Goal: Task Accomplishment & Management: Manage account settings

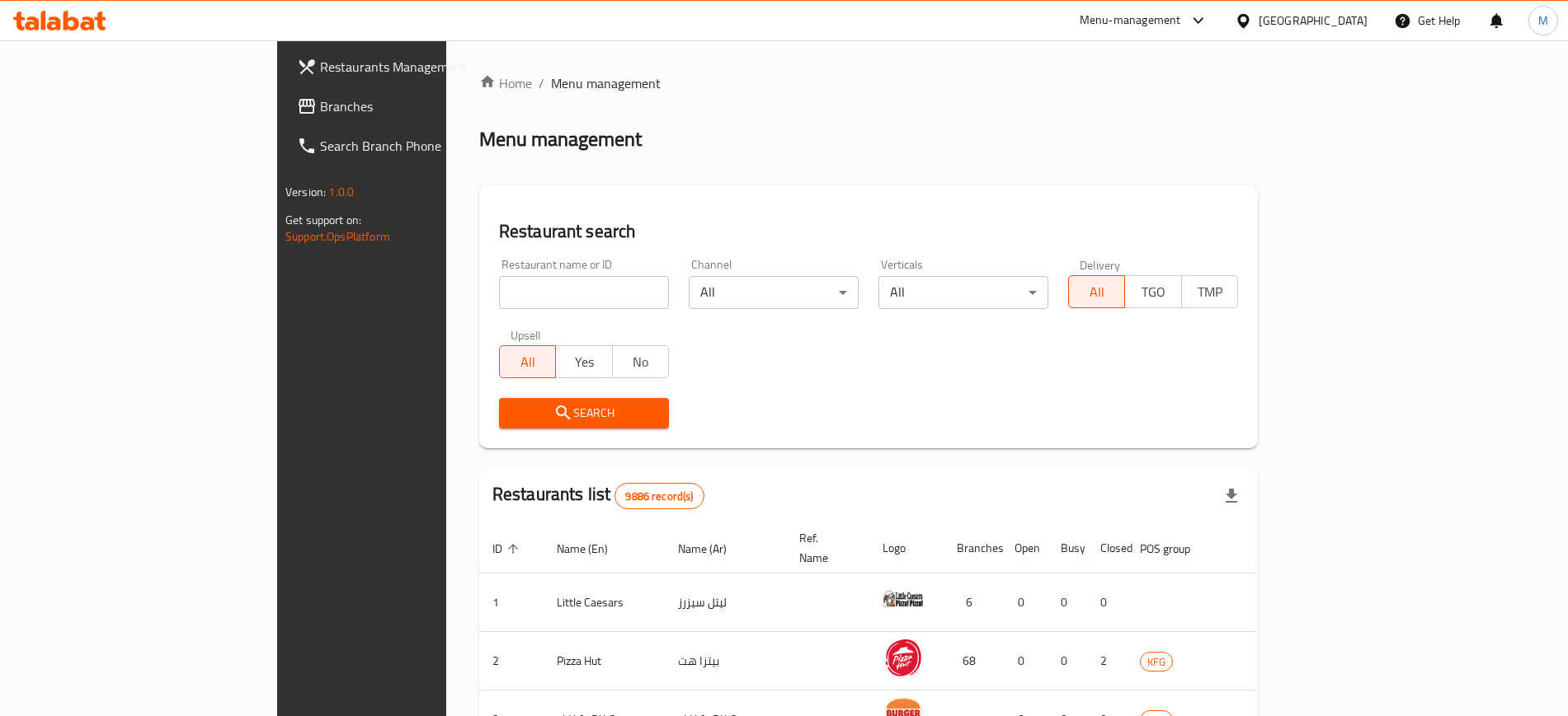
click at [549, 294] on input "search" at bounding box center [584, 292] width 170 height 33
type input "pret"
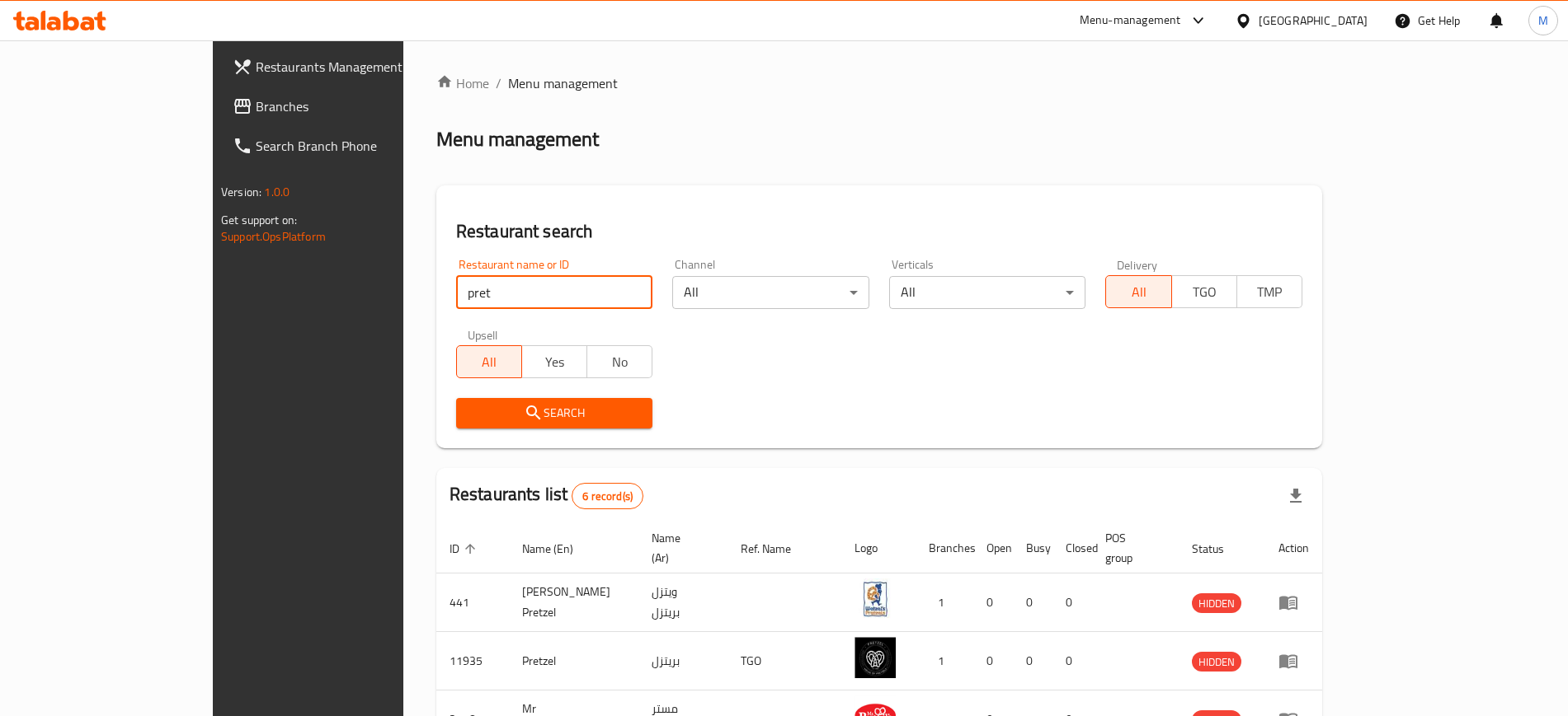
scroll to position [280, 0]
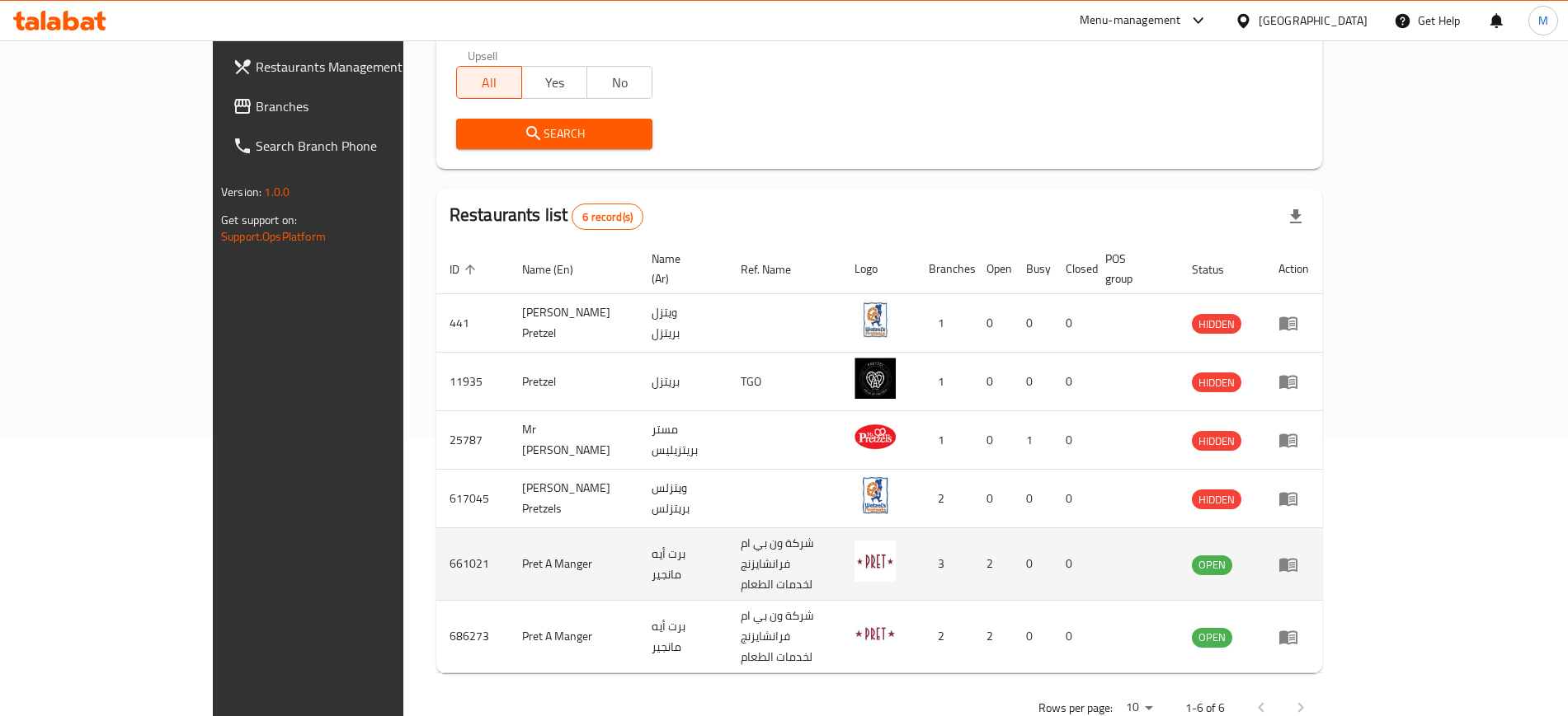
click at [1297, 558] on icon "enhanced table" at bounding box center [1288, 565] width 18 height 14
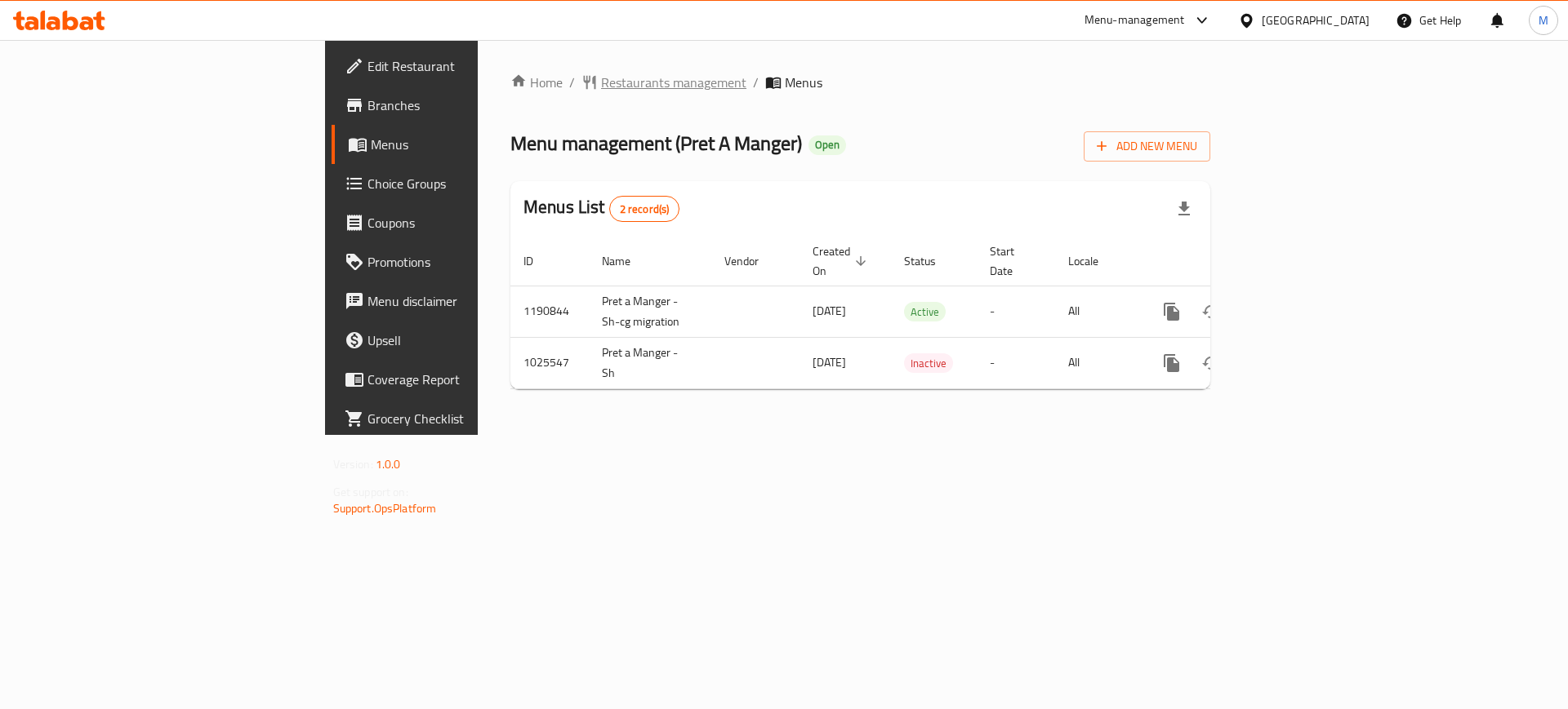
click at [601, 89] on span "Restaurants management" at bounding box center [674, 82] width 146 height 19
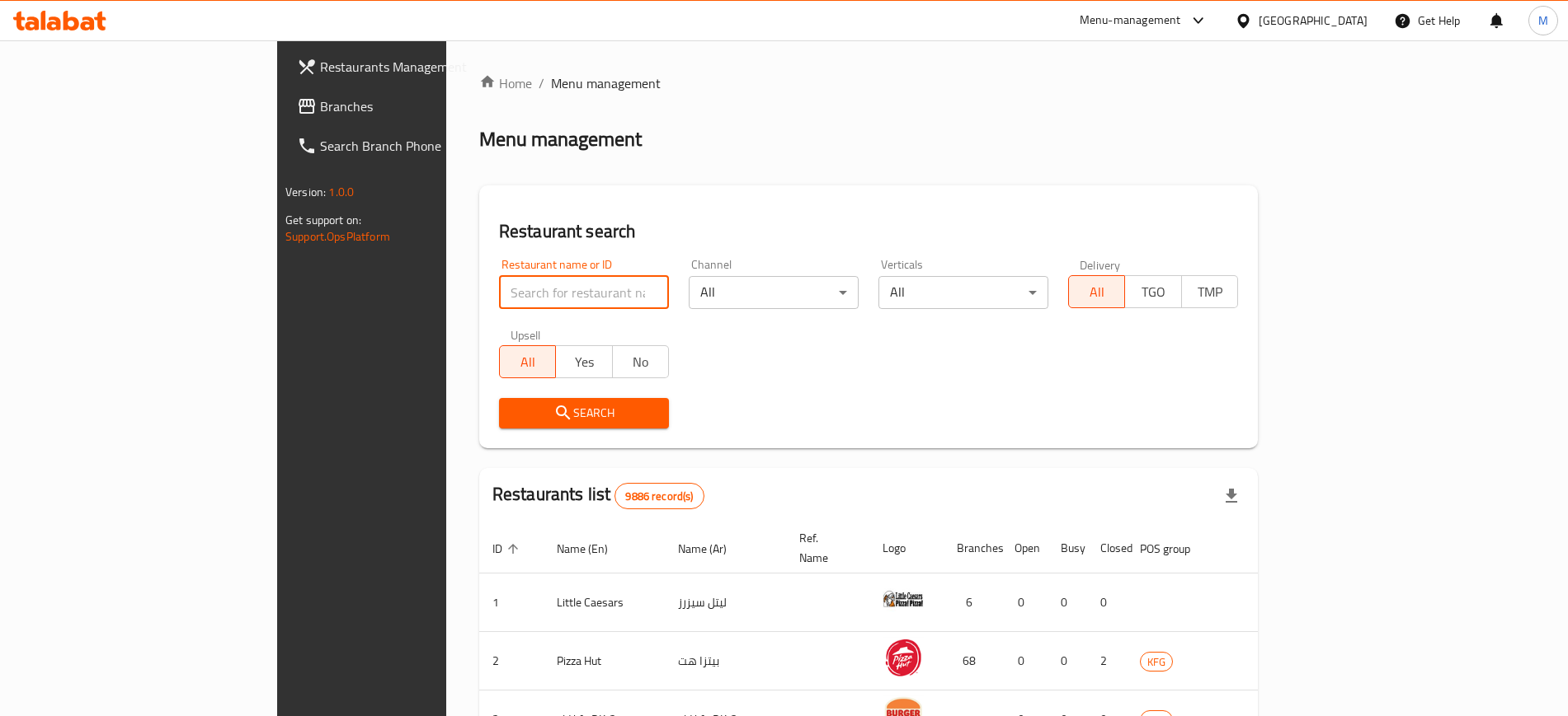
click at [516, 300] on input "search" at bounding box center [584, 292] width 170 height 33
type input "pret"
click button "Search" at bounding box center [584, 414] width 170 height 31
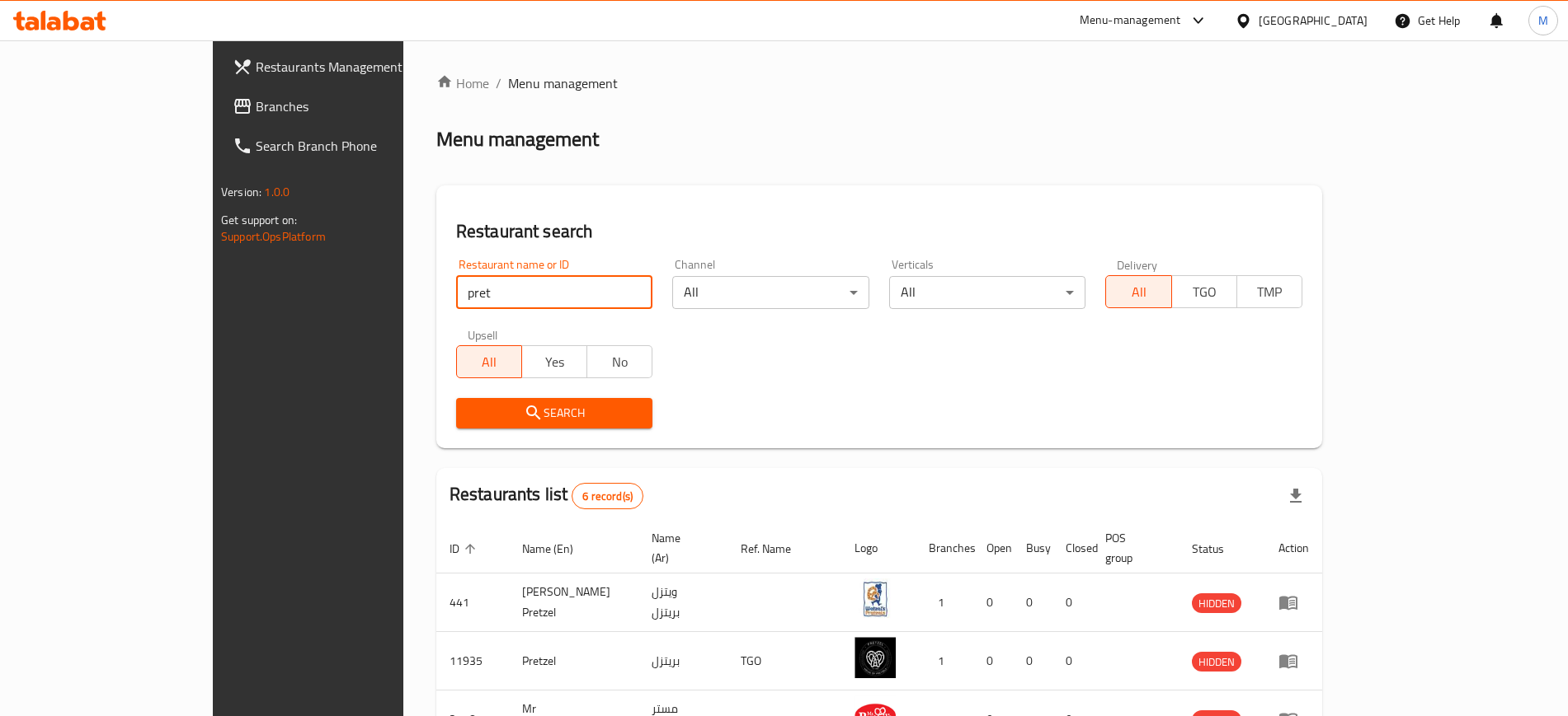
scroll to position [280, 0]
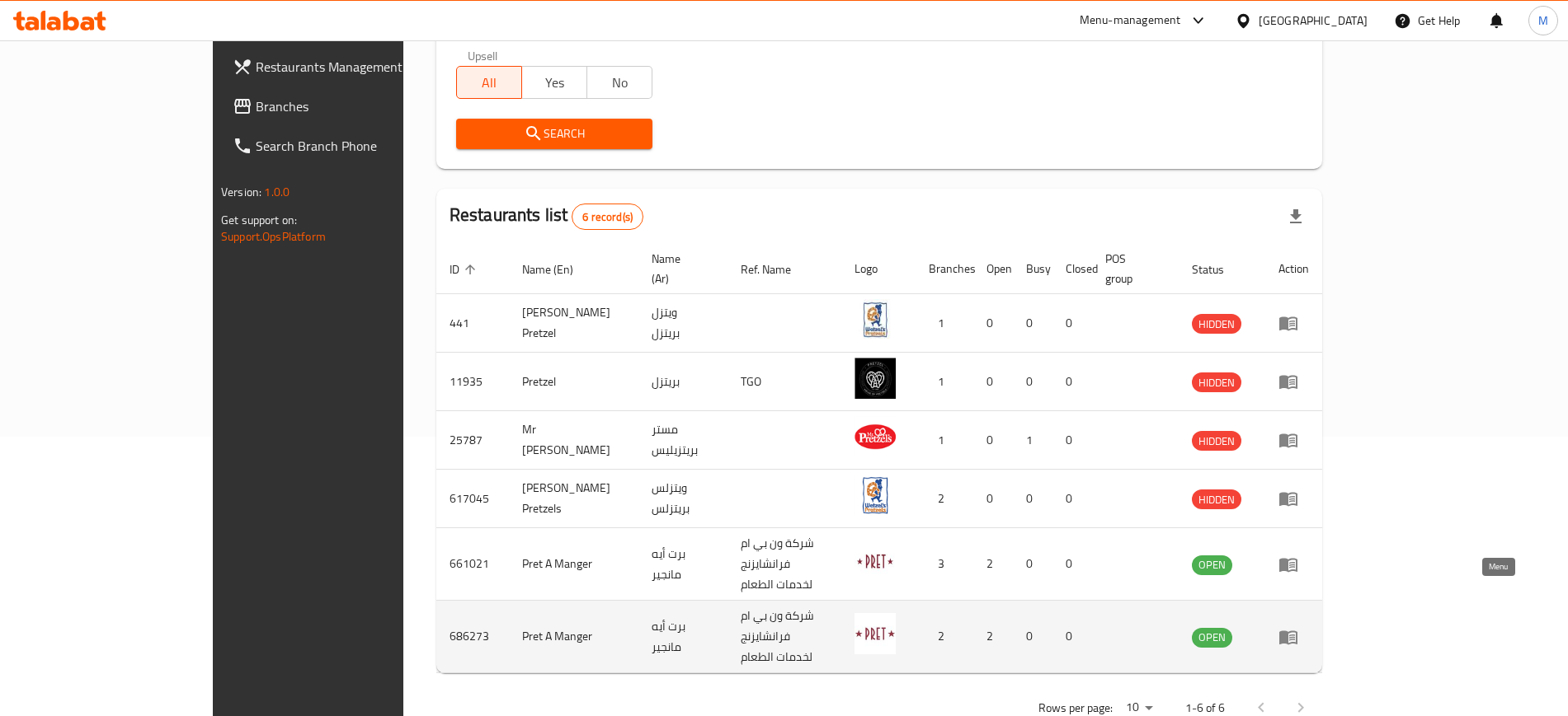
click at [1298, 627] on icon "enhanced table" at bounding box center [1288, 637] width 19 height 19
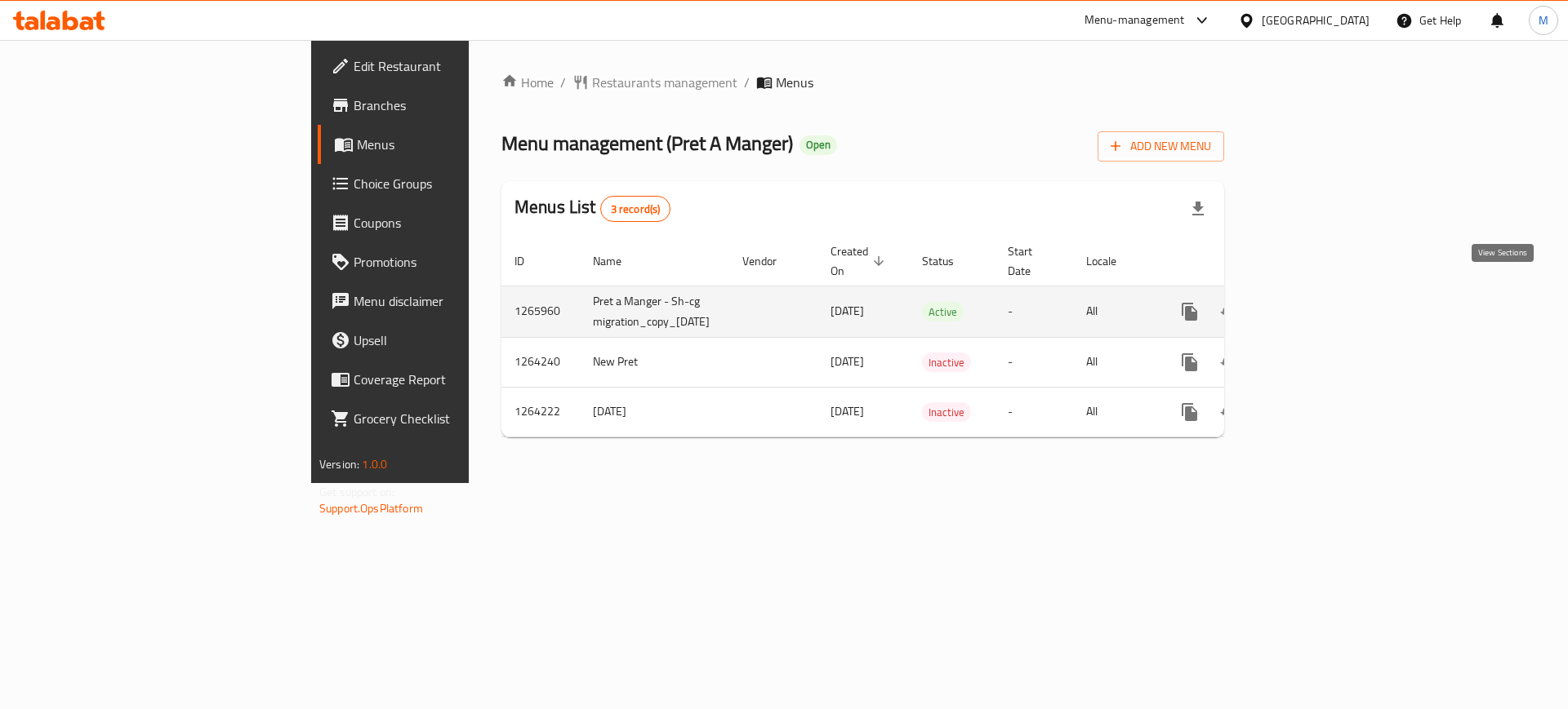
click at [1317, 302] on icon "enhanced table" at bounding box center [1307, 311] width 19 height 19
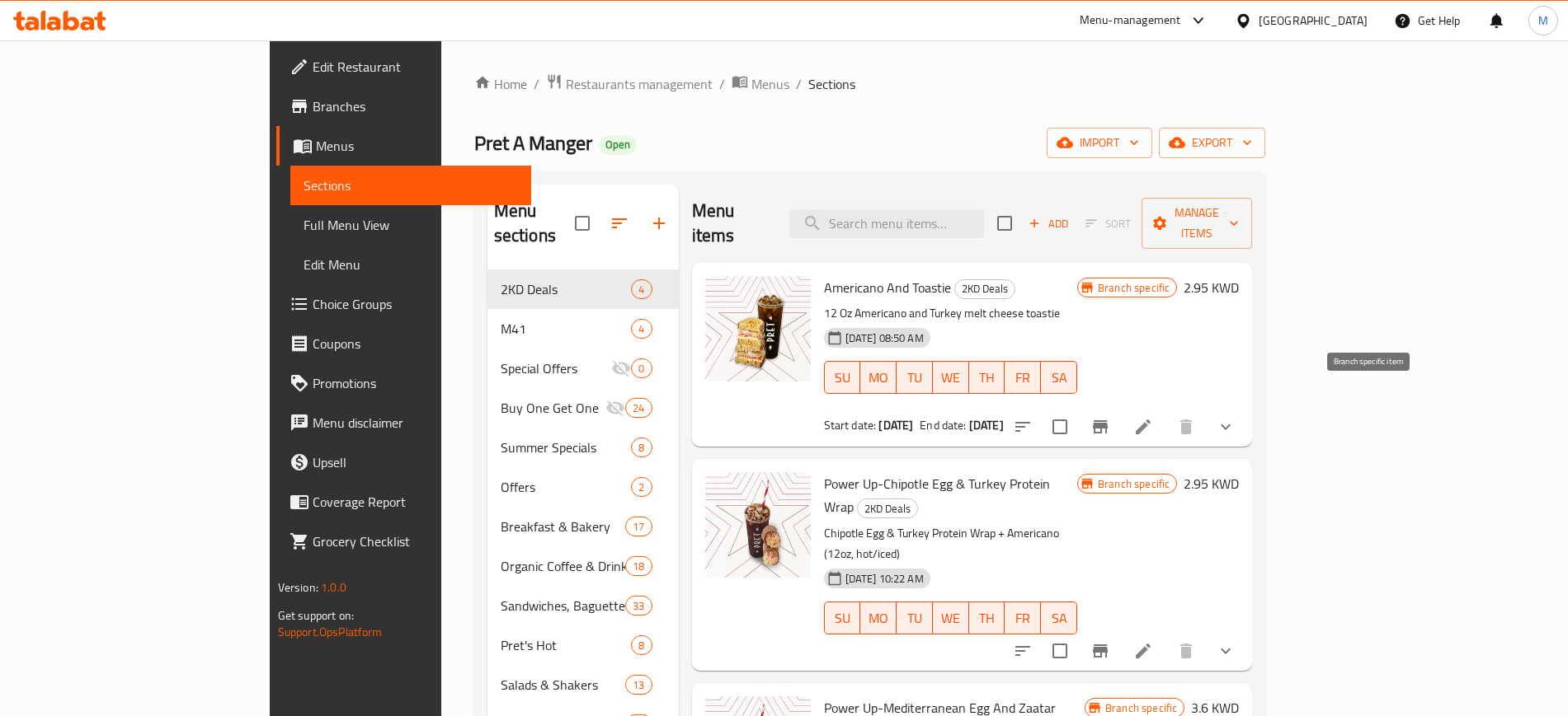
click at [1107, 421] on icon "Branch-specific-item" at bounding box center [1100, 428] width 15 height 14
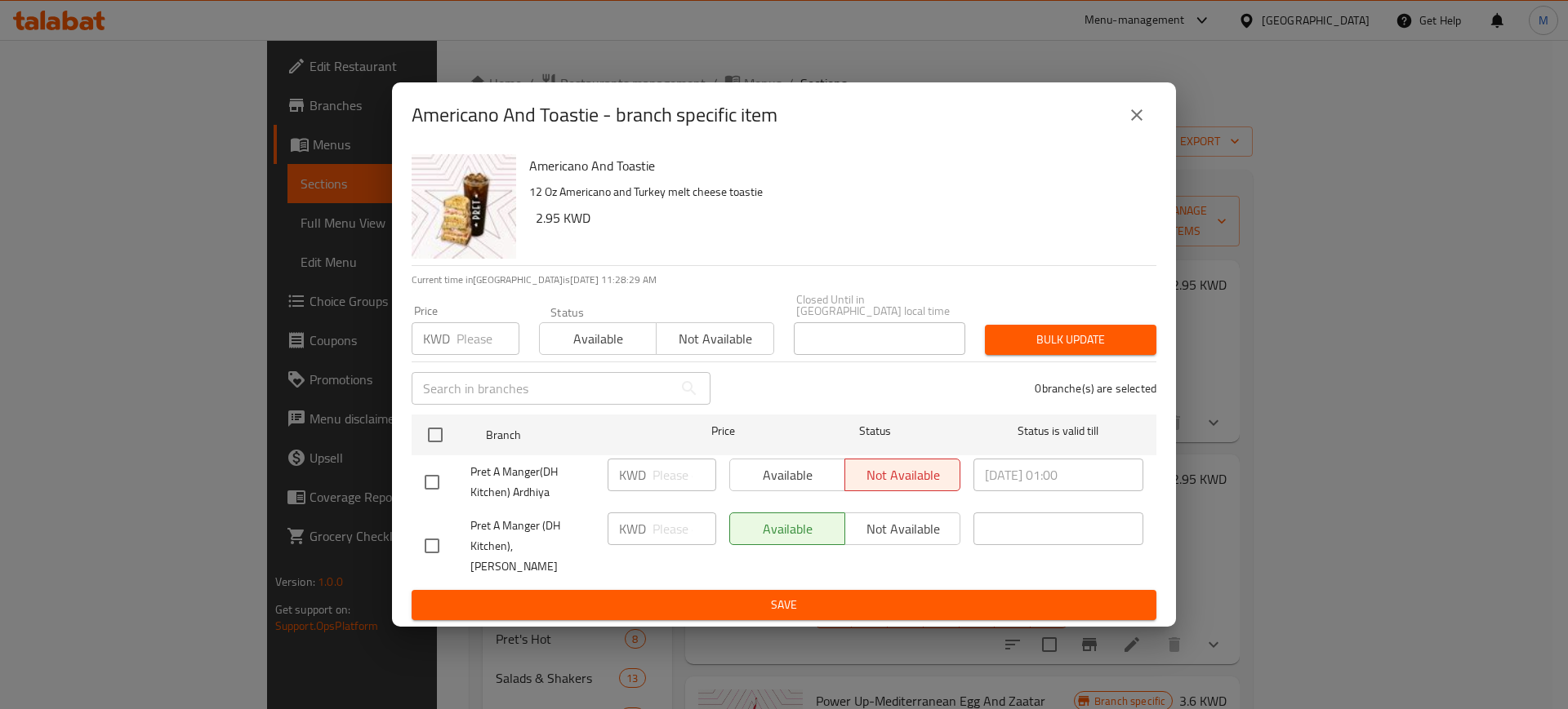
click at [1142, 125] on icon "close" at bounding box center [1137, 115] width 19 height 19
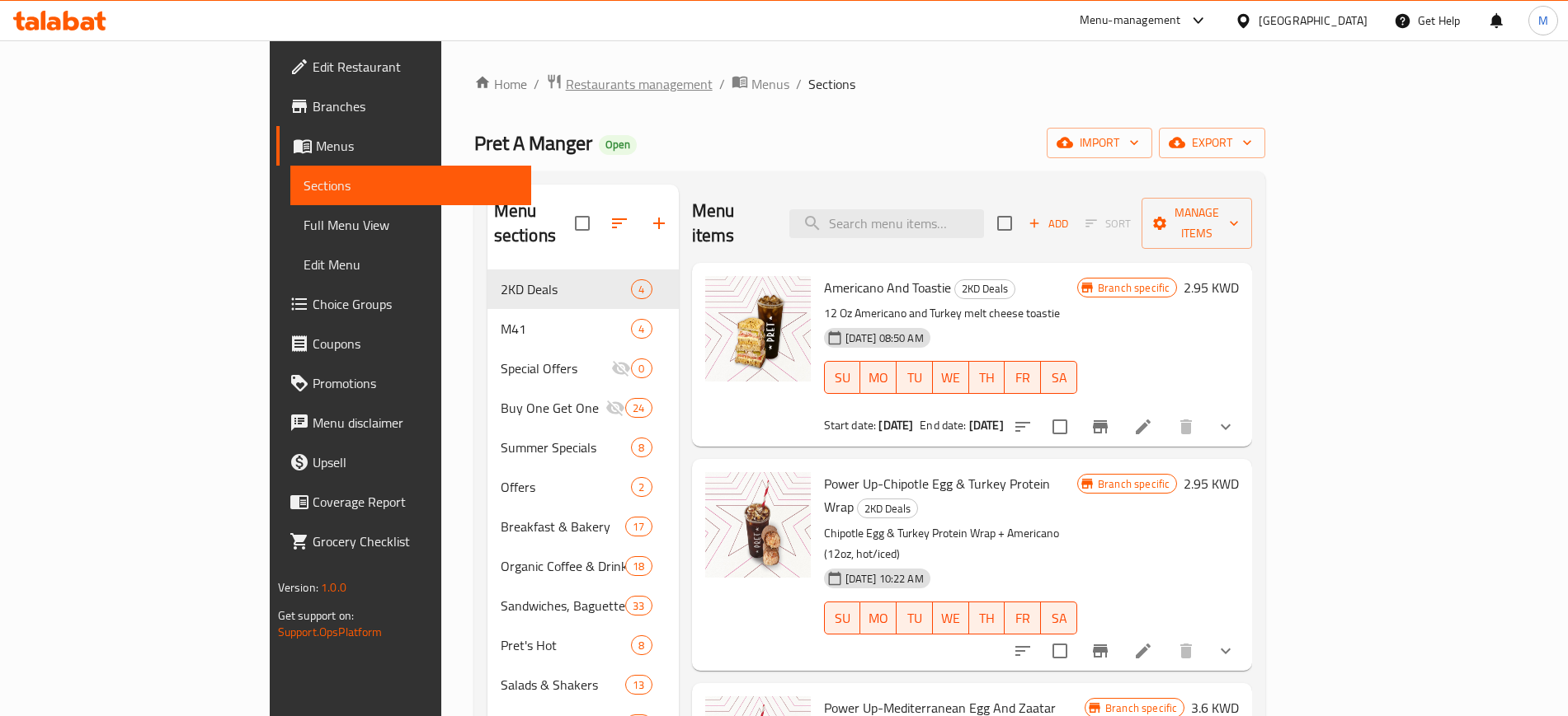
click at [565, 89] on span "Restaurants management" at bounding box center [639, 84] width 147 height 19
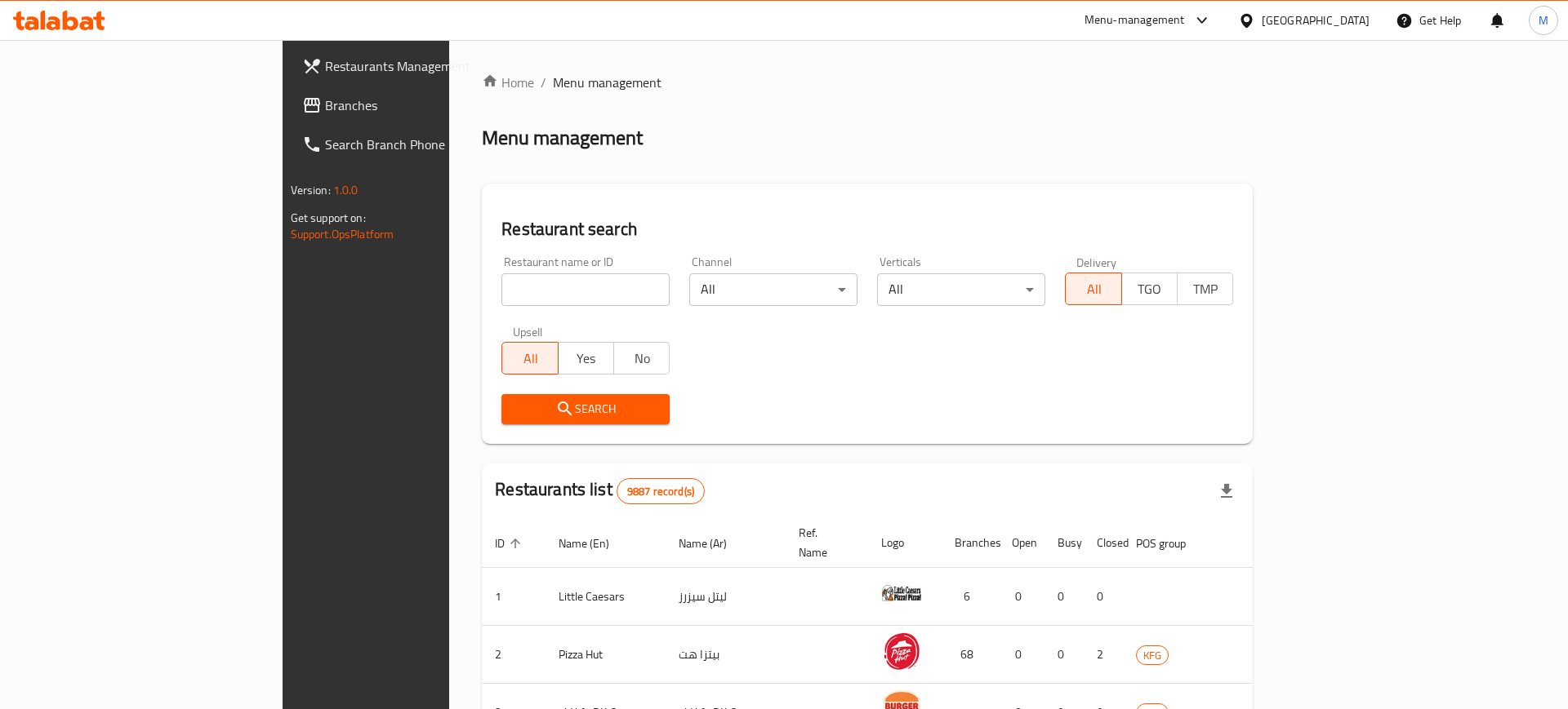
click at [445, 287] on div at bounding box center [784, 354] width 1568 height 709
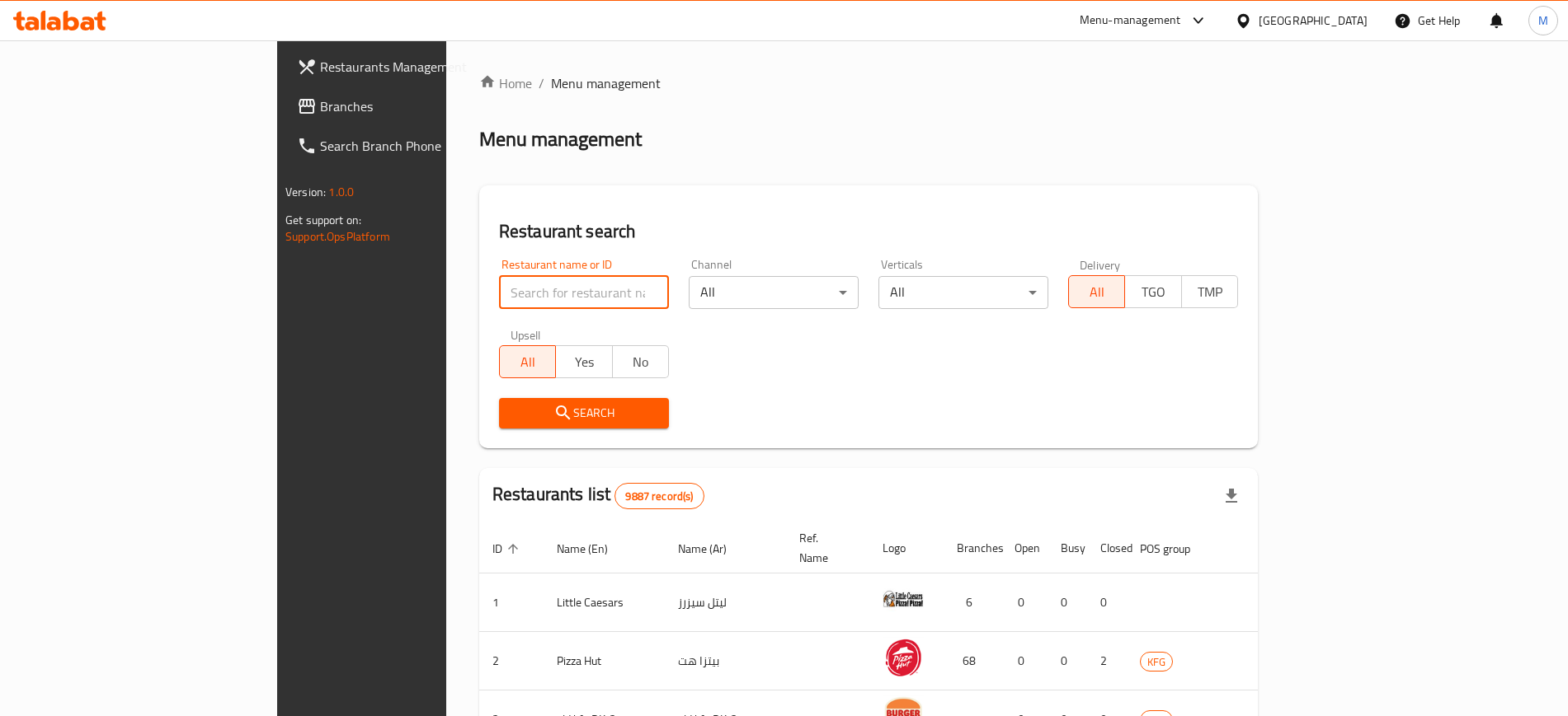
click at [498, 291] on input "search" at bounding box center [584, 292] width 170 height 33
click button "Search" at bounding box center [584, 414] width 170 height 31
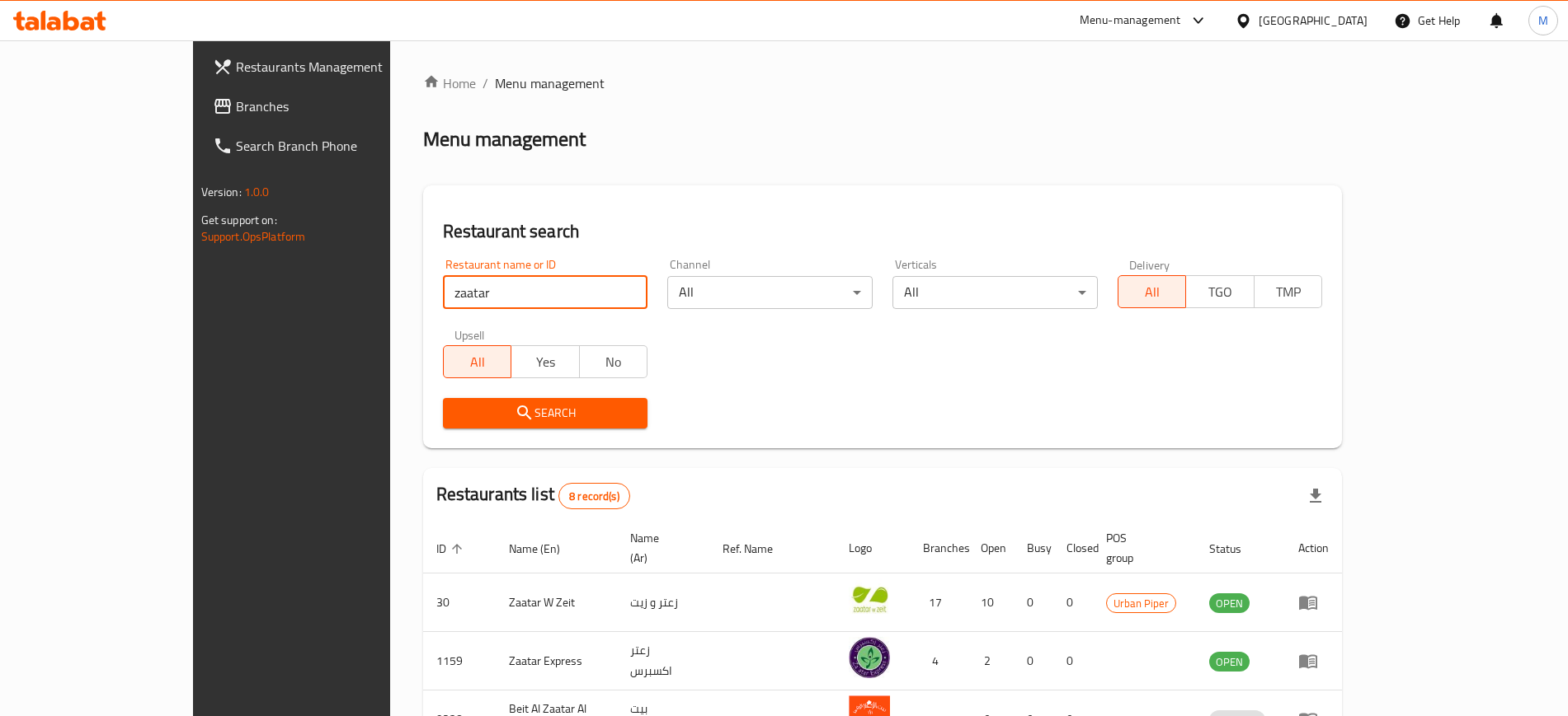
drag, startPoint x: 280, startPoint y: 303, endPoint x: 120, endPoint y: 308, distance: 160.1
click at [193, 308] on div "Restaurants Management Branches Search Branch Phone Version: 1.0.0 Get support …" at bounding box center [784, 627] width 1183 height 1174
type input "folds"
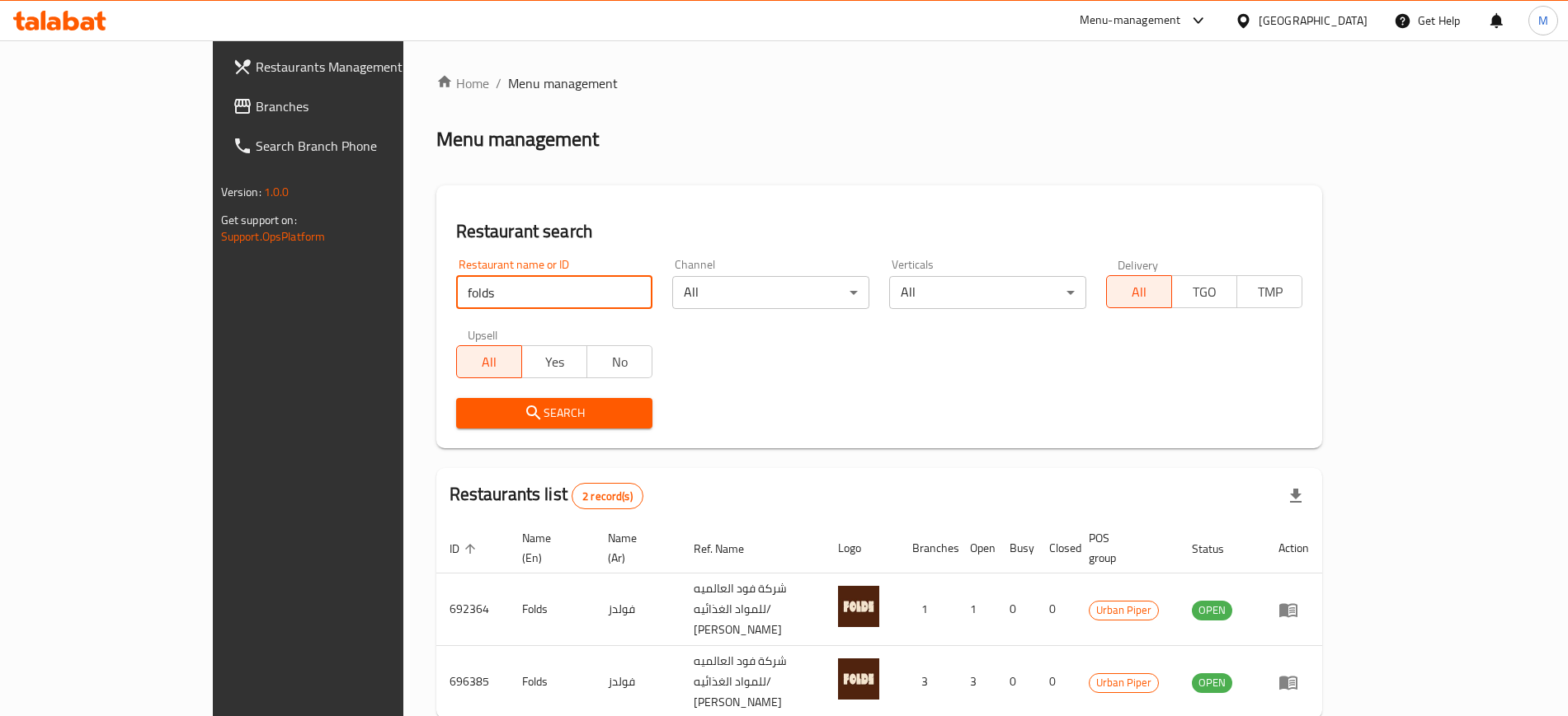
scroll to position [45, 0]
